Goal: Information Seeking & Learning: Learn about a topic

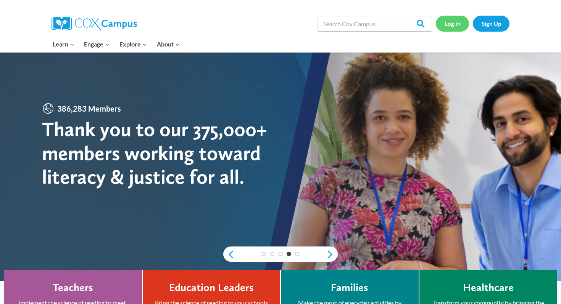
click at [447, 22] on link "Log In" at bounding box center [452, 24] width 33 height 16
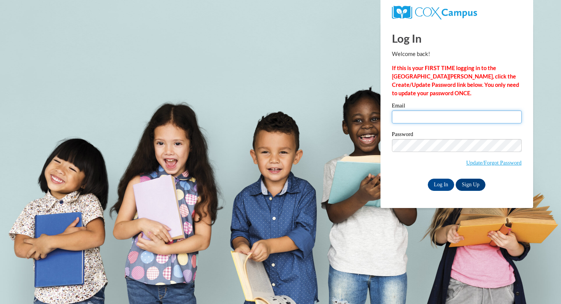
click at [424, 119] on input "Email" at bounding box center [457, 117] width 130 height 13
click at [309, 90] on body "This site uses cookies to help improve your learning experience. By continuing …" at bounding box center [280, 152] width 561 height 304
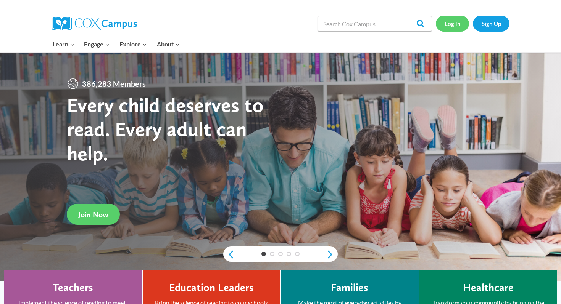
click at [445, 21] on link "Log In" at bounding box center [452, 24] width 33 height 16
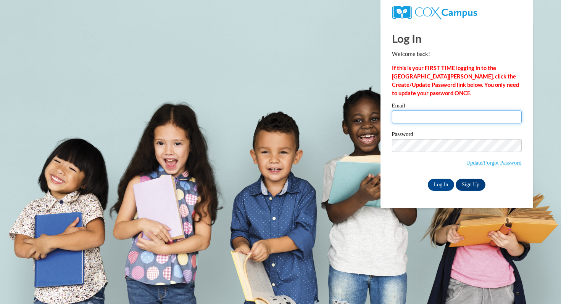
click at [417, 118] on input "Email" at bounding box center [457, 117] width 130 height 13
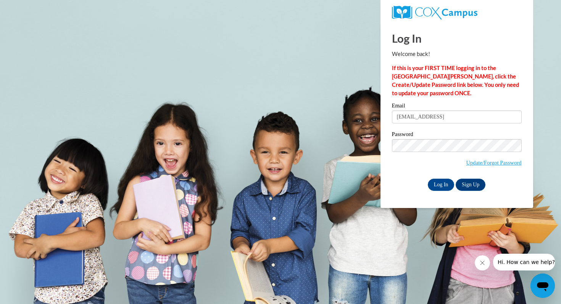
type input "ssmith79@augusta.edu"
click at [436, 187] on input "Log In" at bounding box center [441, 185] width 27 height 12
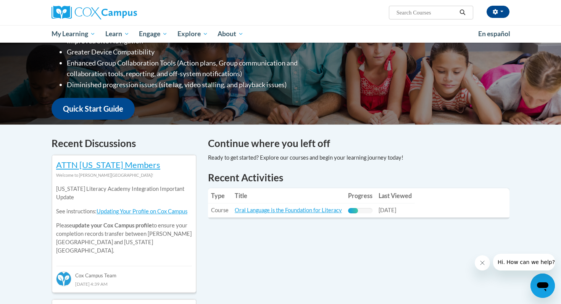
scroll to position [146, 0]
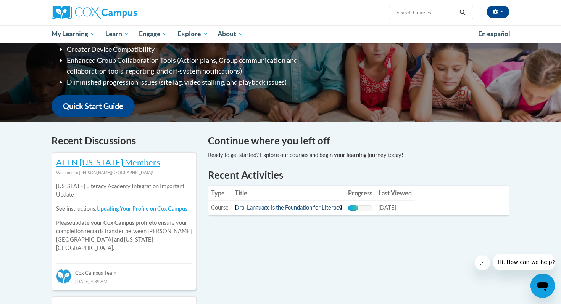
click at [289, 211] on link "Oral Language is the Foundation for Literacy" at bounding box center [288, 207] width 107 height 6
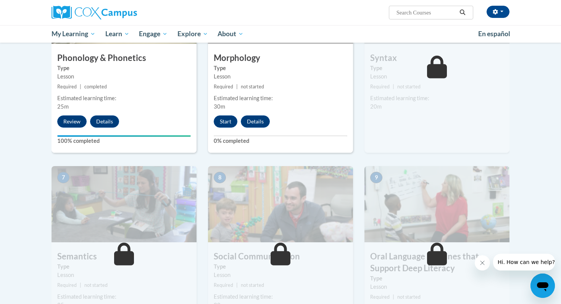
scroll to position [457, 0]
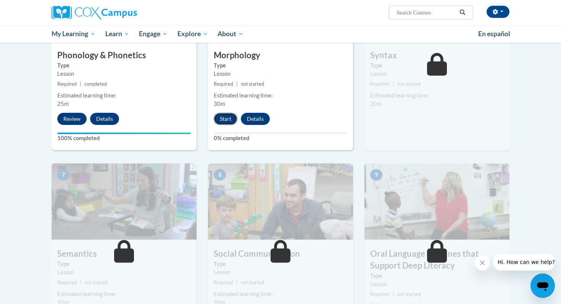
click at [229, 119] on button "Start" at bounding box center [226, 119] width 24 height 12
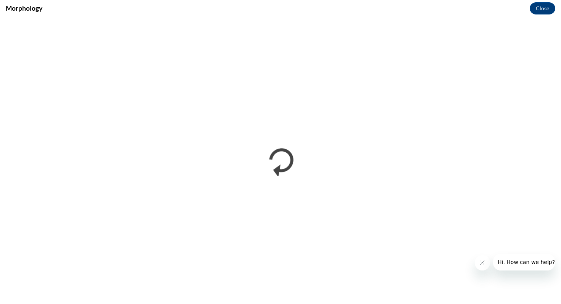
scroll to position [0, 0]
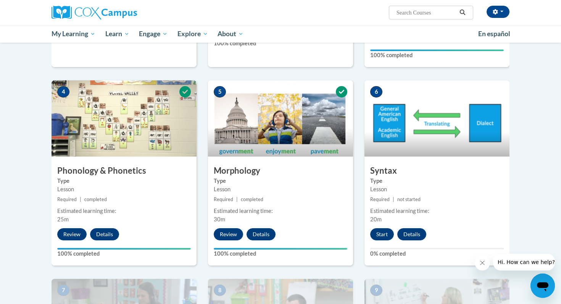
scroll to position [340, 0]
